Goal: Information Seeking & Learning: Learn about a topic

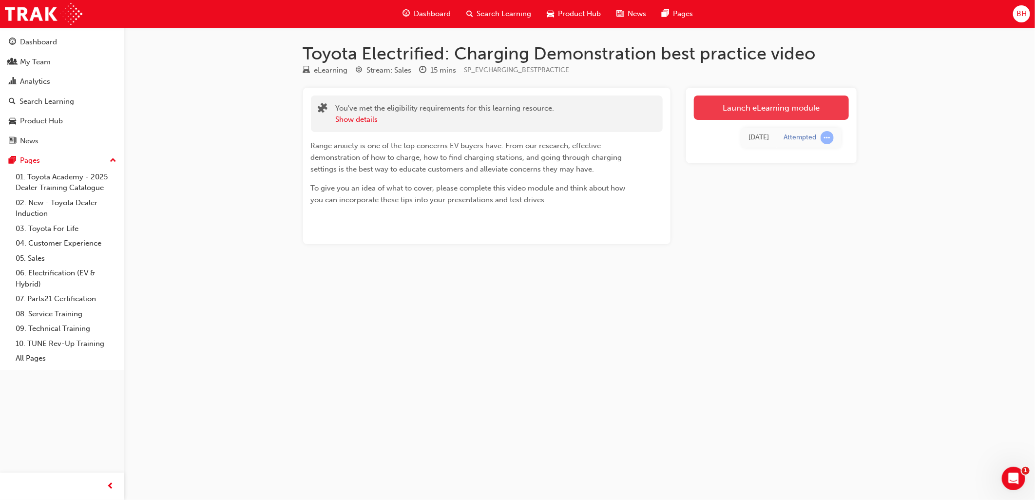
click at [795, 109] on link "Launch eLearning module" at bounding box center [771, 108] width 155 height 24
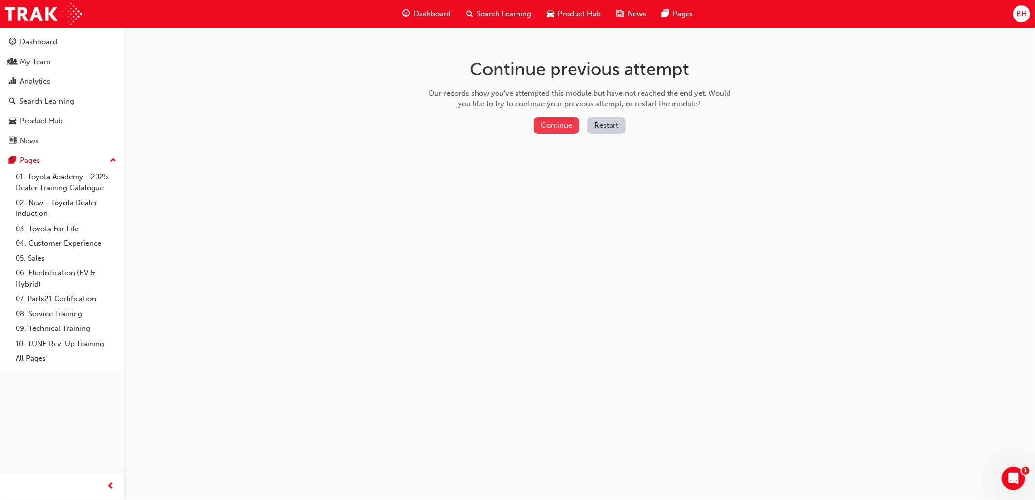
click at [553, 118] on button "Continue" at bounding box center [557, 125] width 46 height 16
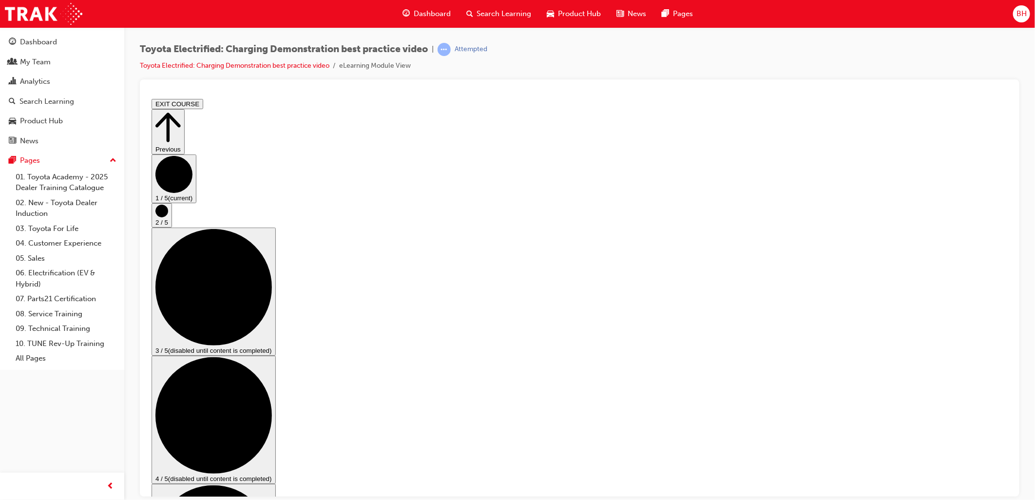
click at [973, 459] on div "Previous 1 / 5 (current) 2 / 5 3 / 5 (disabled until content is completed) 4 / …" at bounding box center [579, 493] width 856 height 768
drag, startPoint x: 981, startPoint y: 471, endPoint x: 986, endPoint y: 472, distance: 5.4
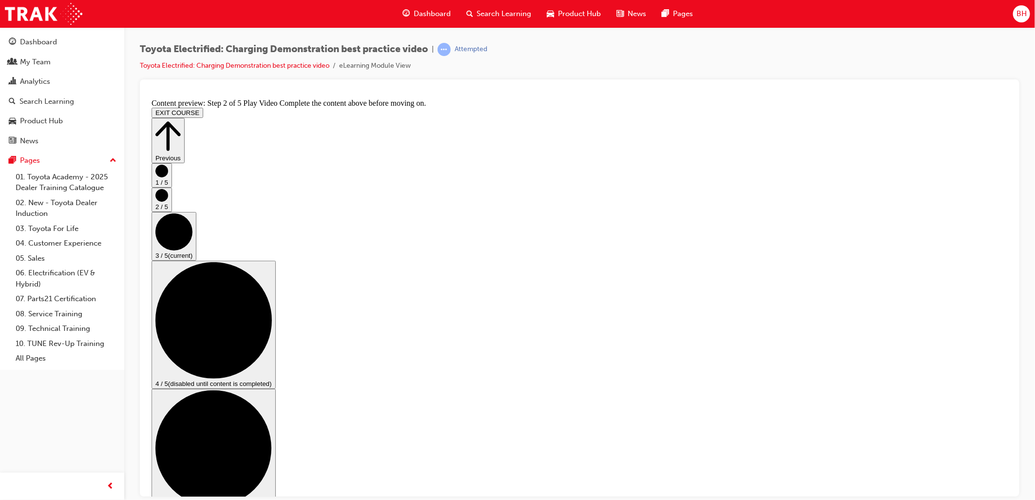
drag, startPoint x: 429, startPoint y: 150, endPoint x: 491, endPoint y: 199, distance: 79.1
checkbox input "true"
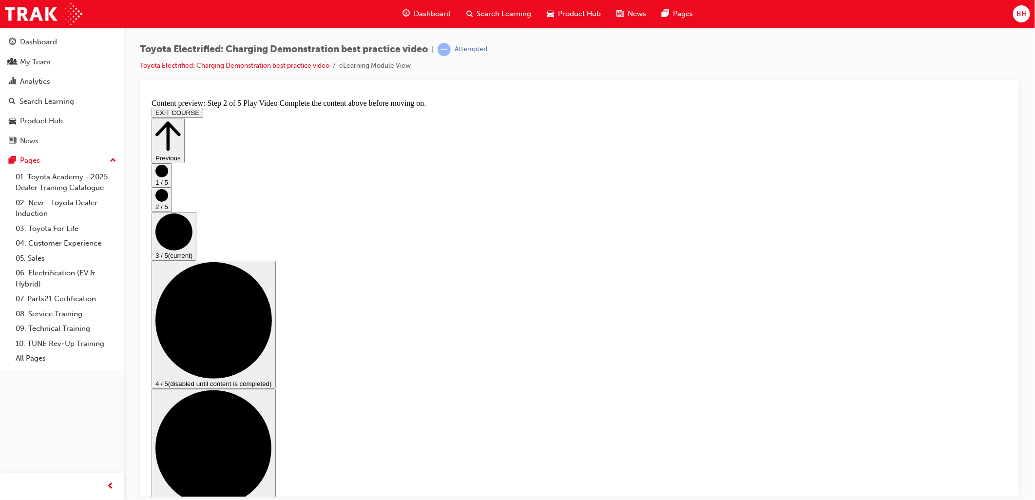
checkbox input "true"
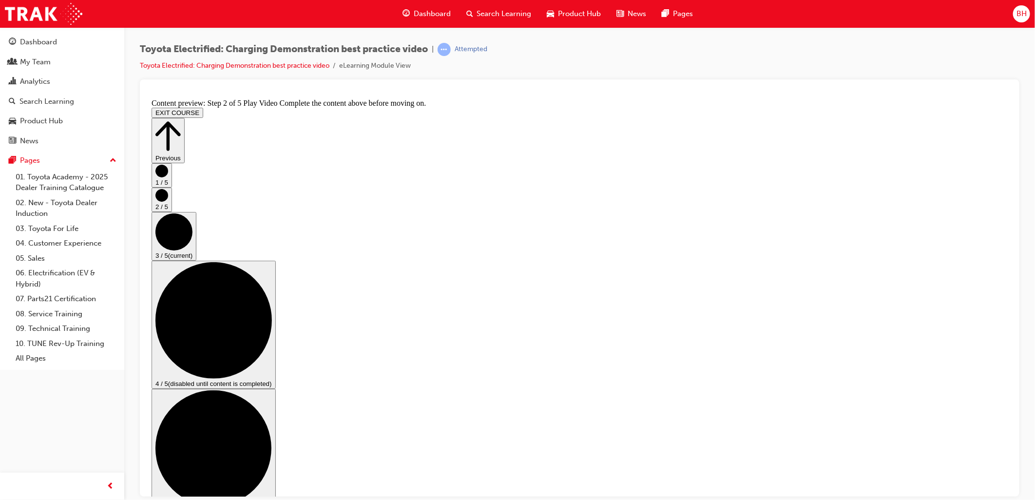
checkbox input "false"
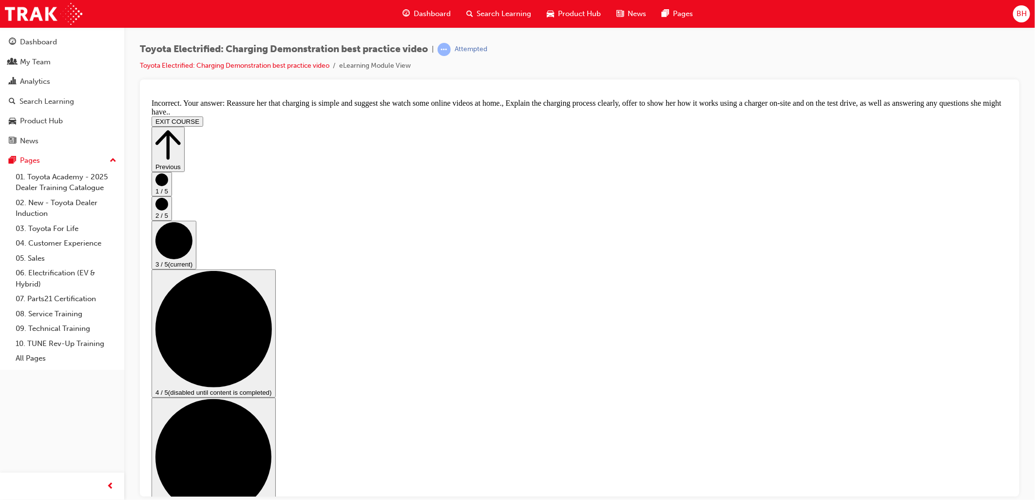
scroll to position [153, 0]
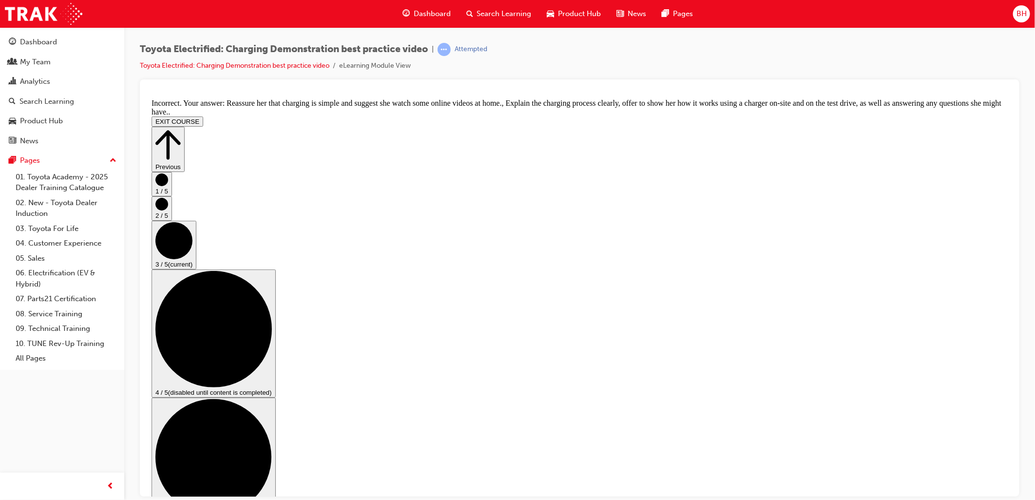
checkbox input "false"
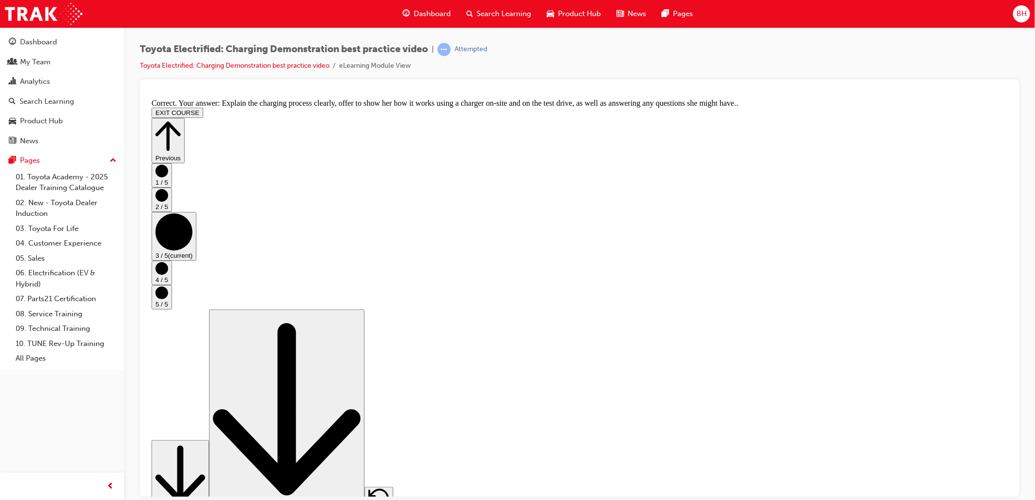
scroll to position [128, 0]
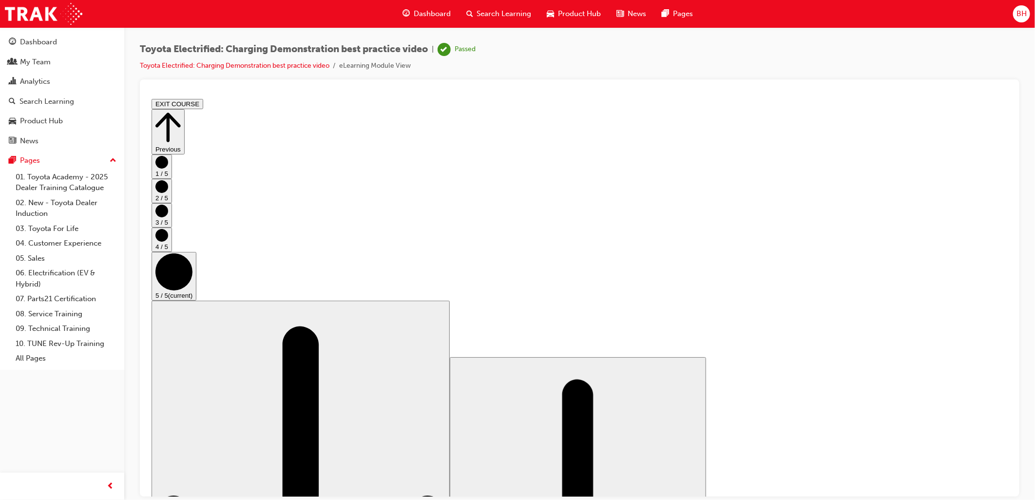
scroll to position [0, 0]
